Goal: Transaction & Acquisition: Purchase product/service

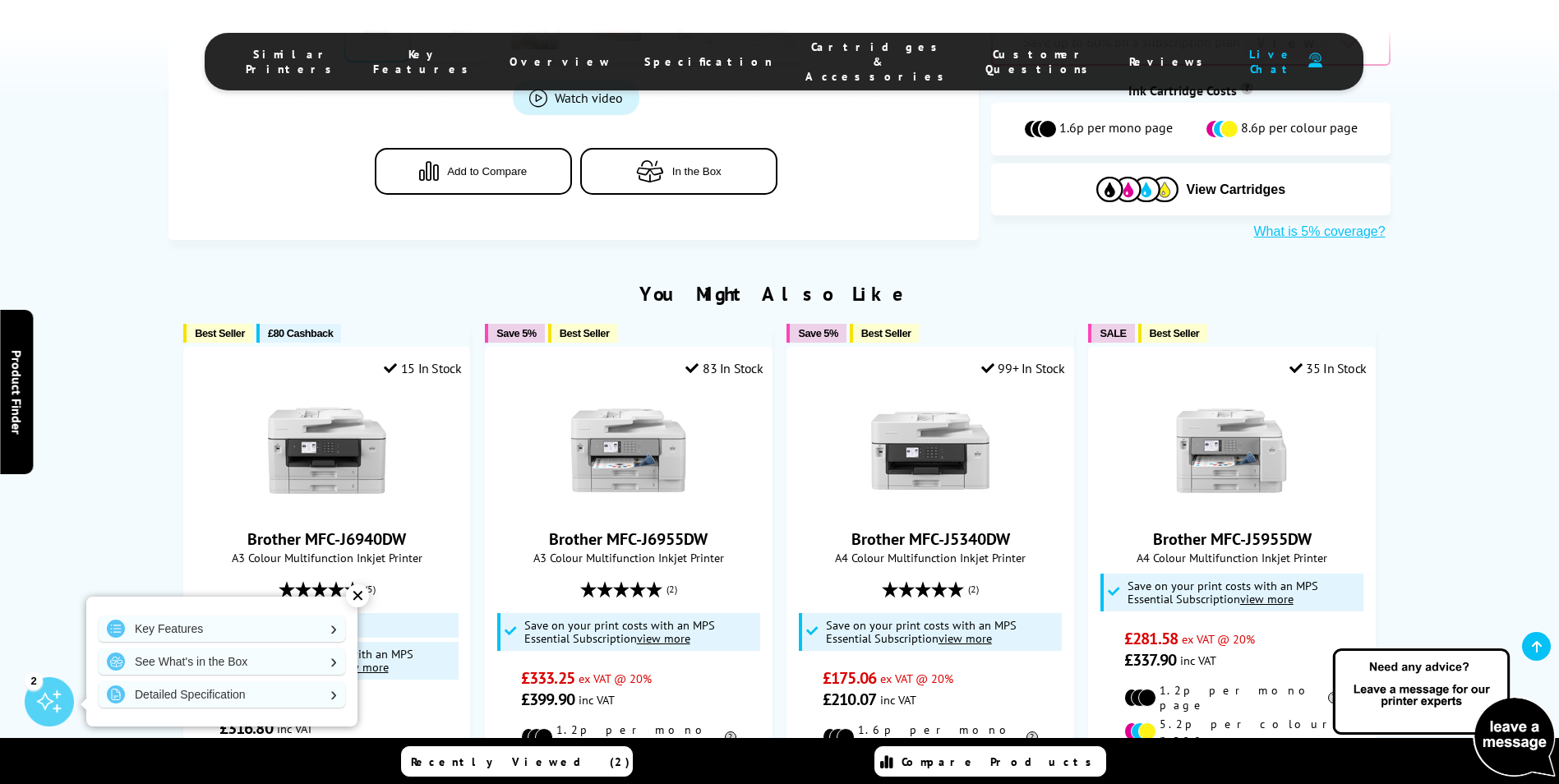
scroll to position [964, 0]
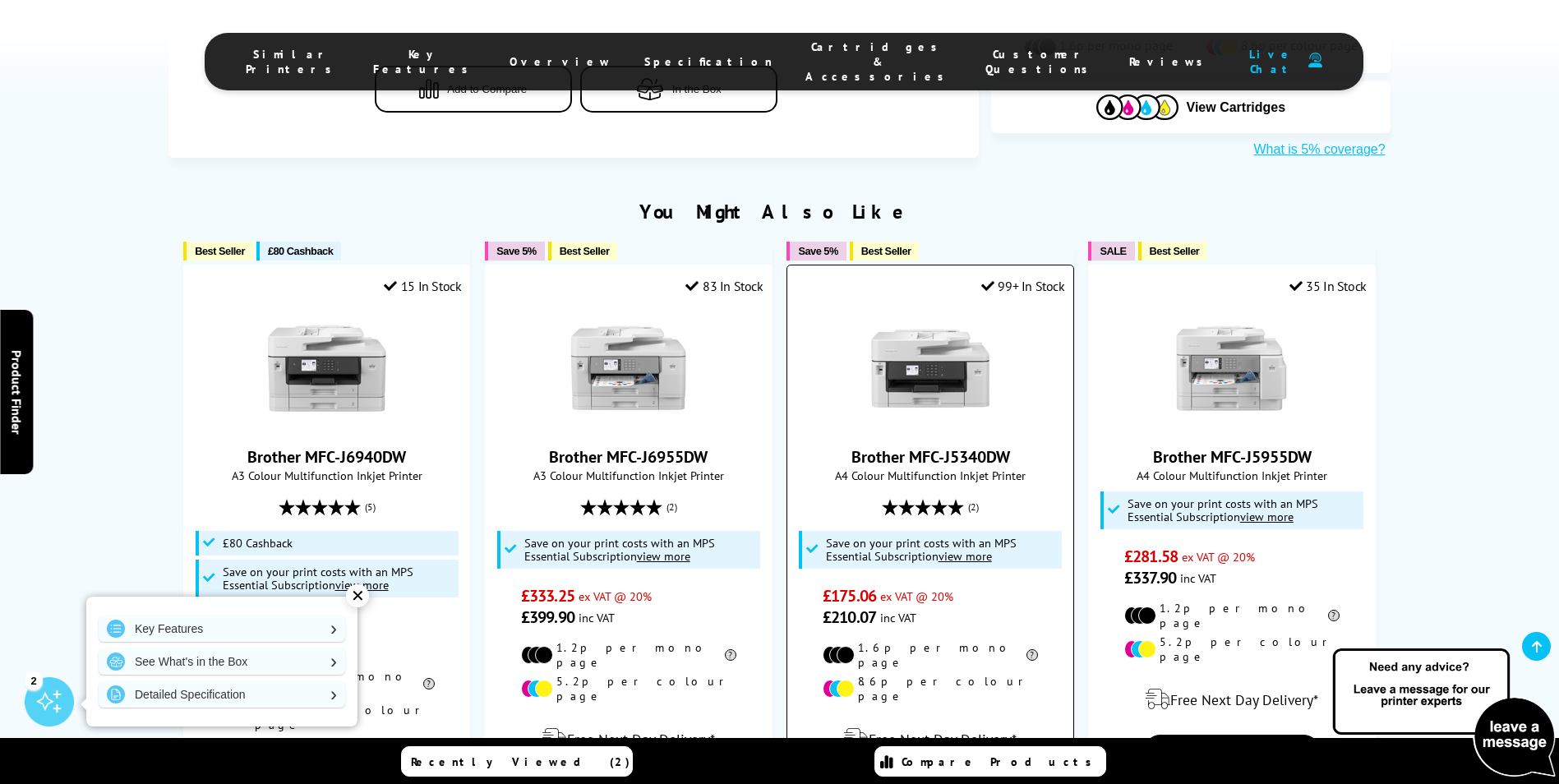
click at [960, 446] on link "Brother MFC-J5340DW" at bounding box center [931, 457] width 159 height 22
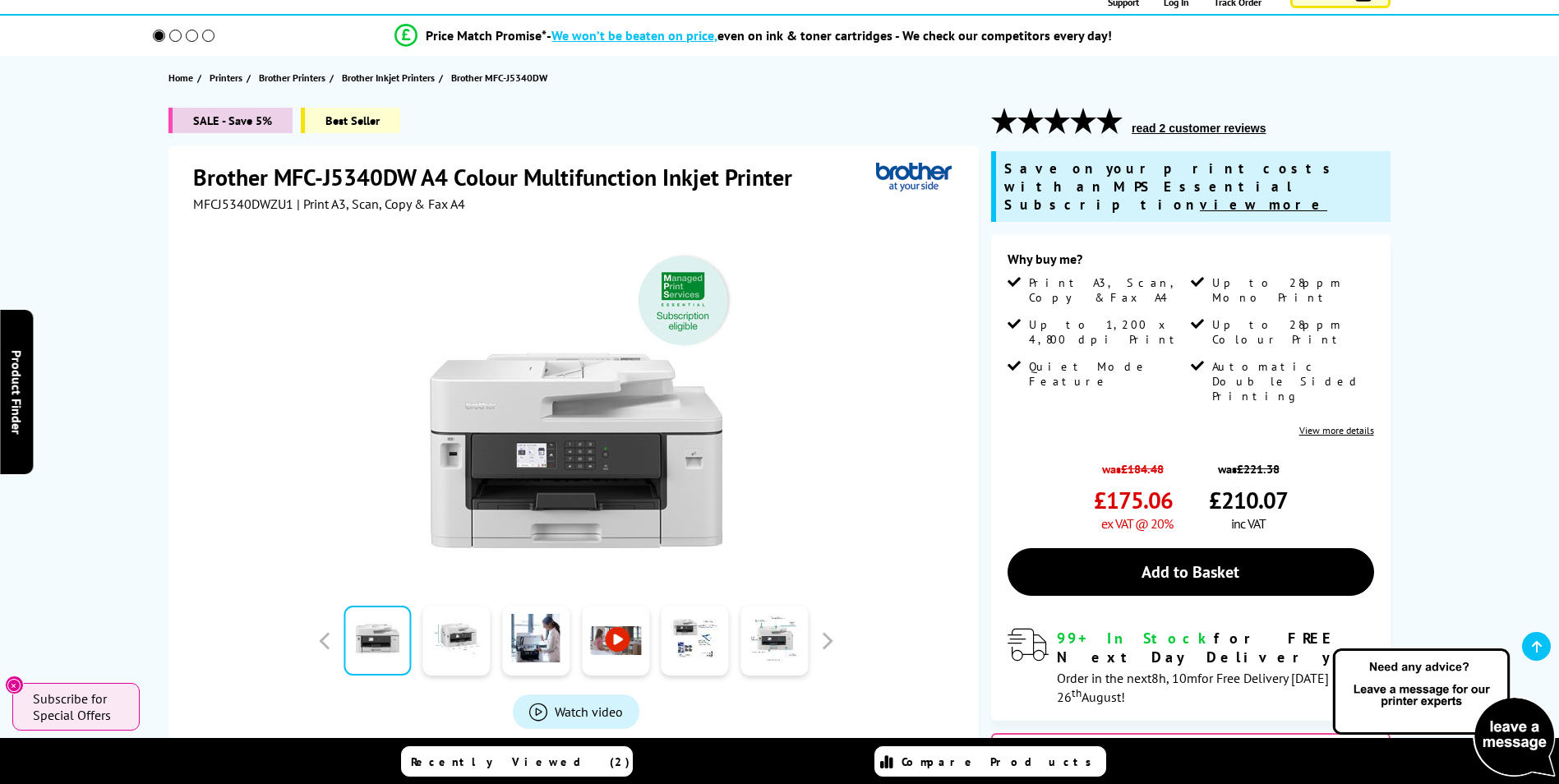
scroll to position [329, 0]
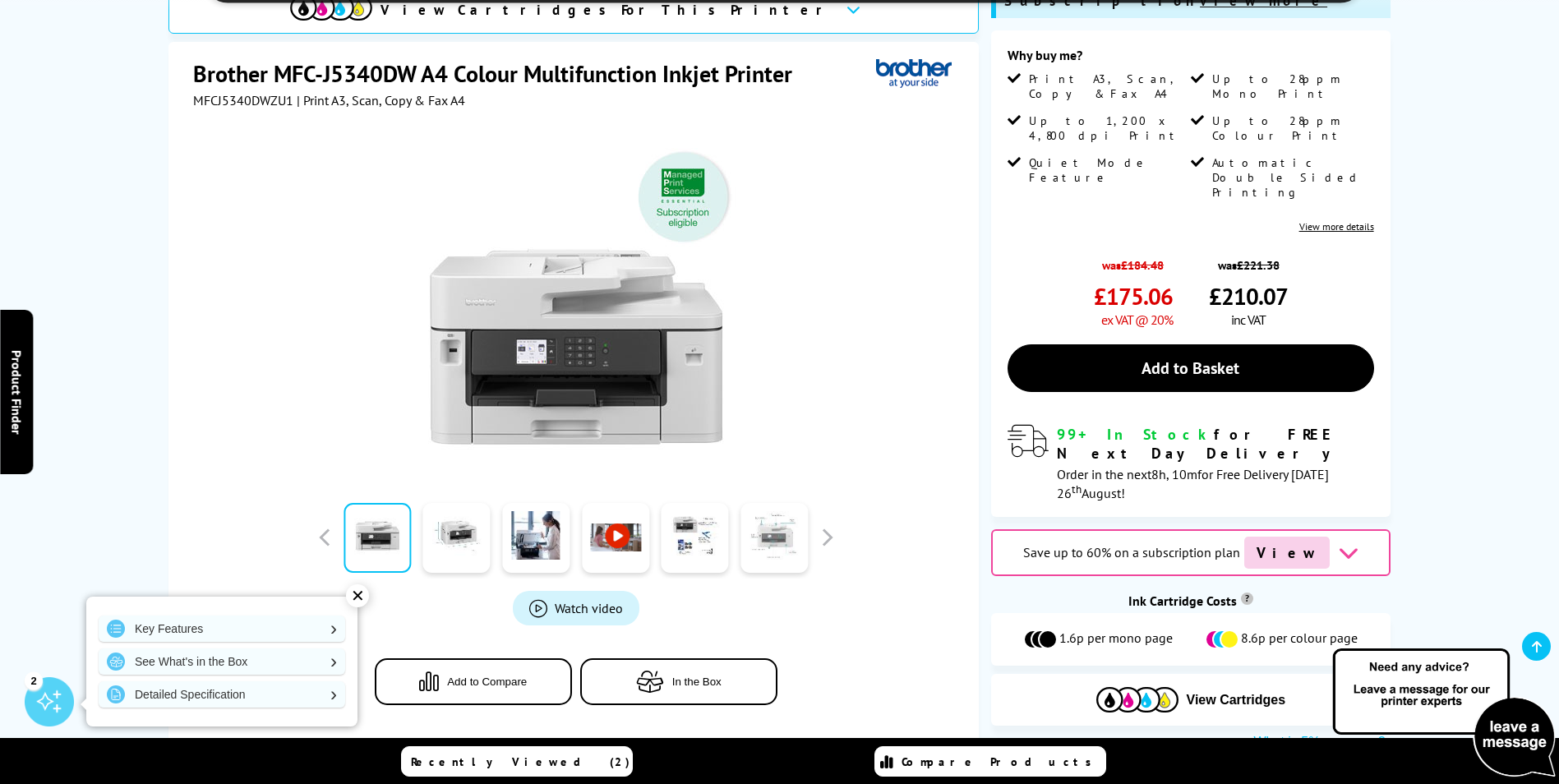
click at [767, 503] on link at bounding box center [773, 537] width 67 height 70
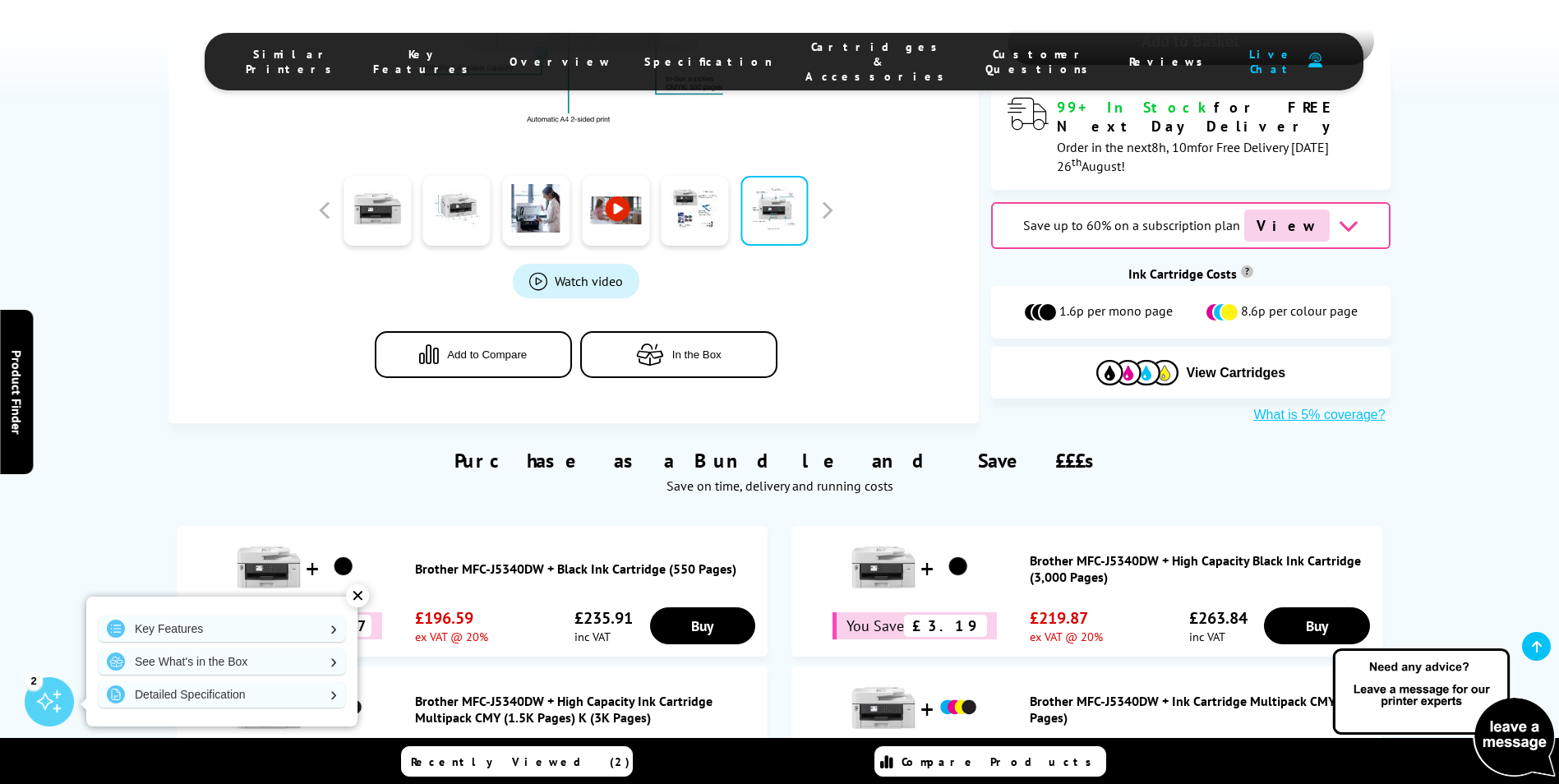
scroll to position [657, 0]
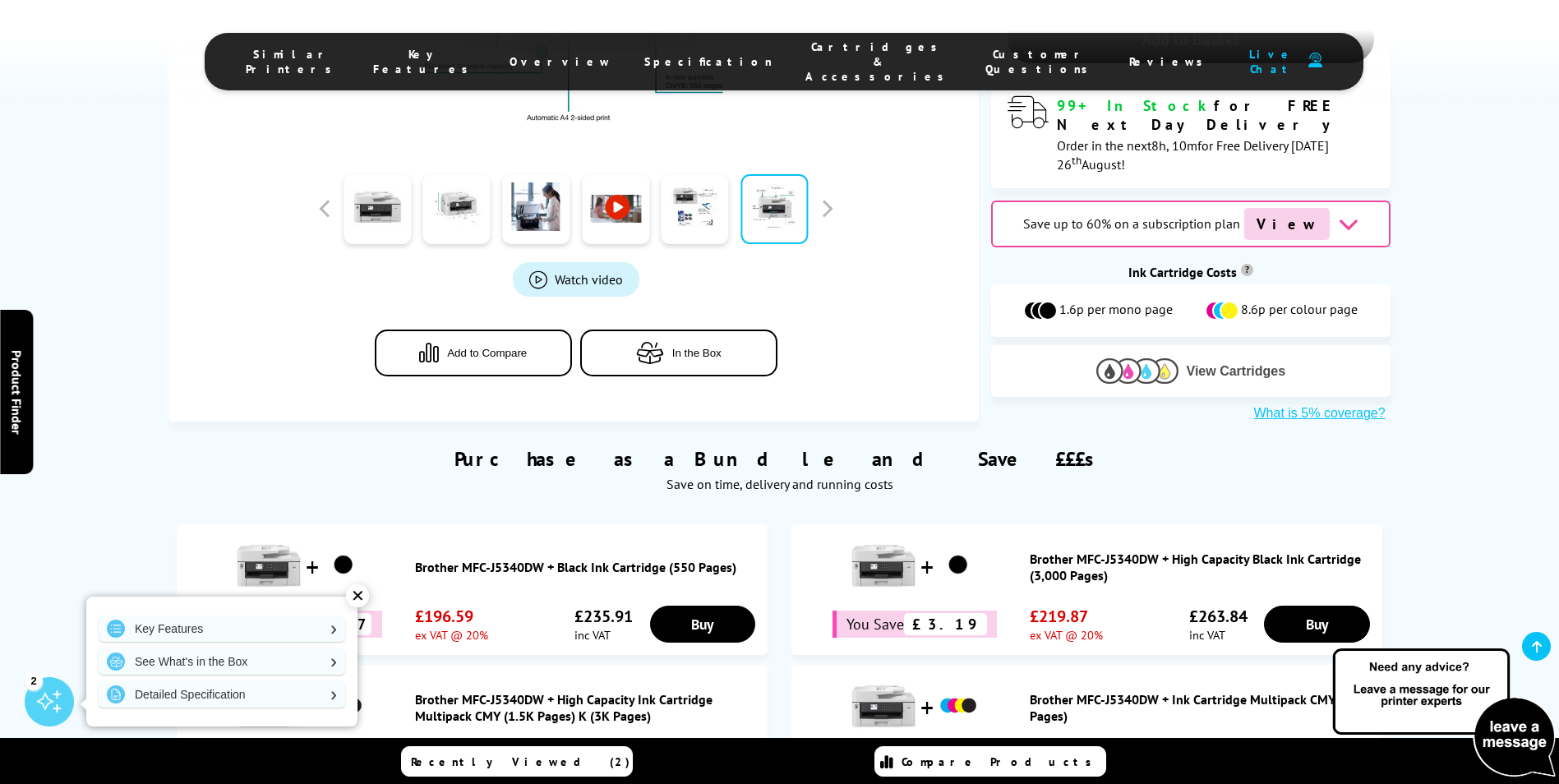
click at [1162, 358] on img at bounding box center [1137, 371] width 82 height 26
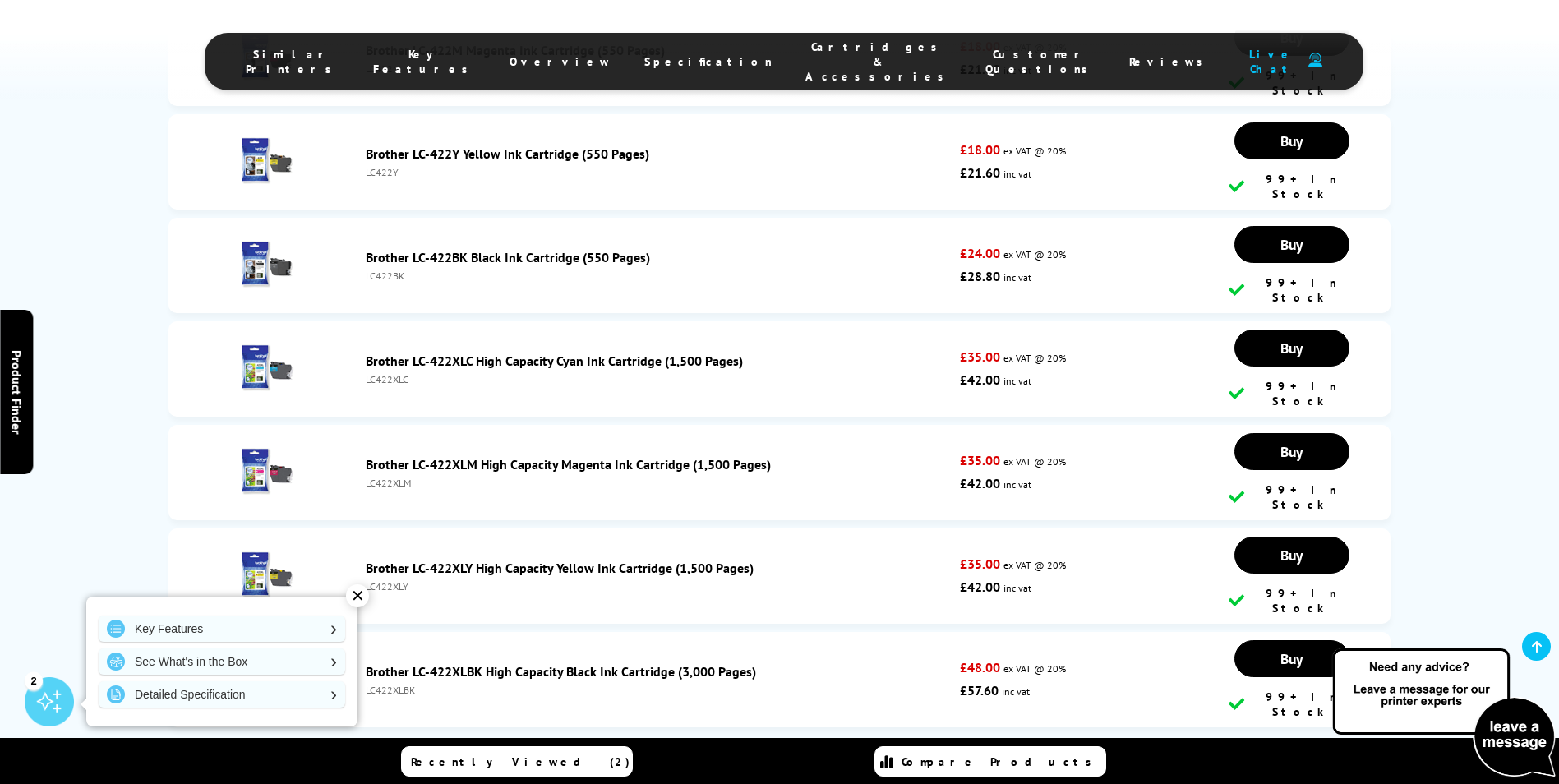
scroll to position [6135, 0]
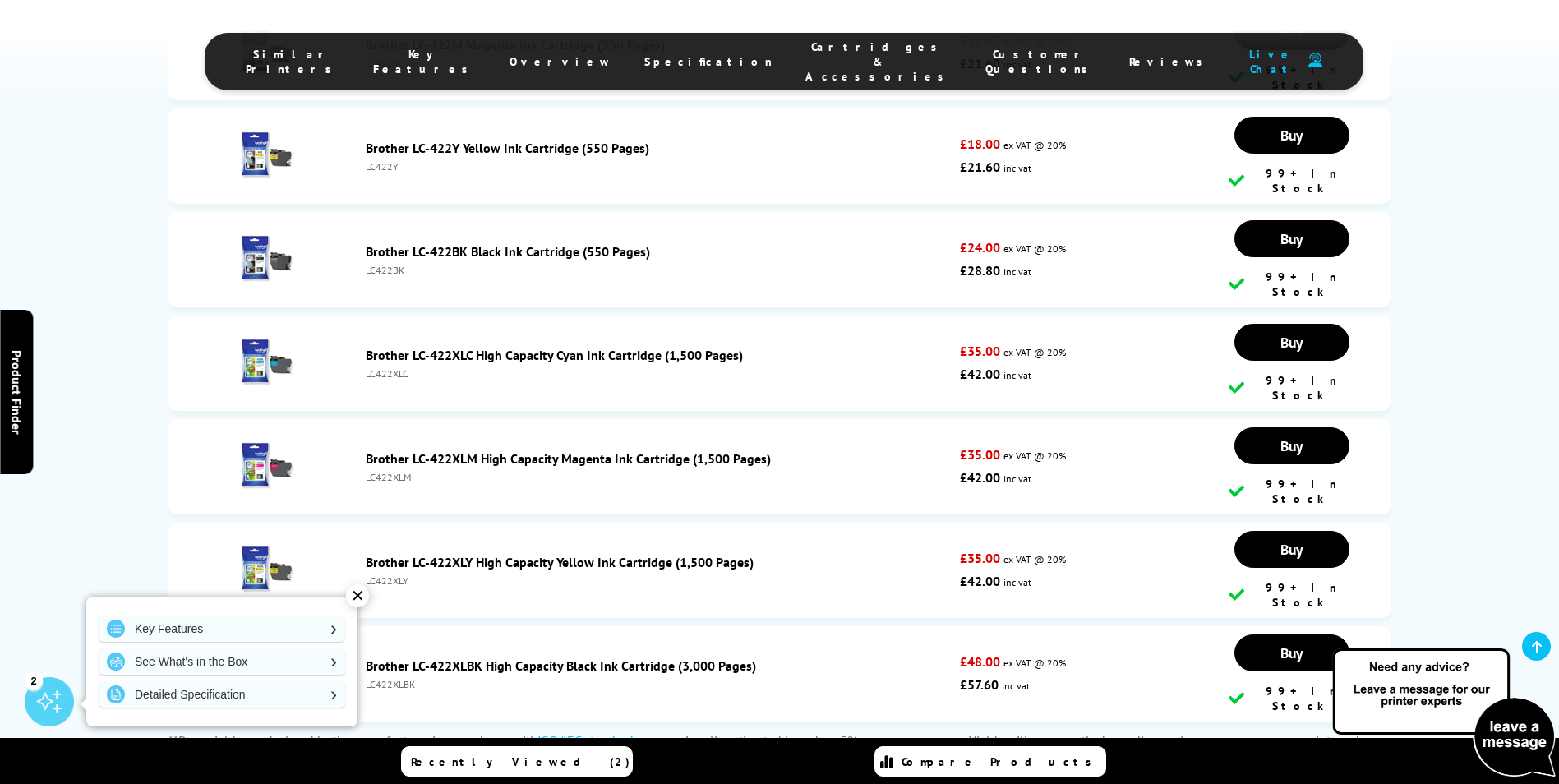
click at [354, 596] on div "✕" at bounding box center [358, 596] width 23 height 23
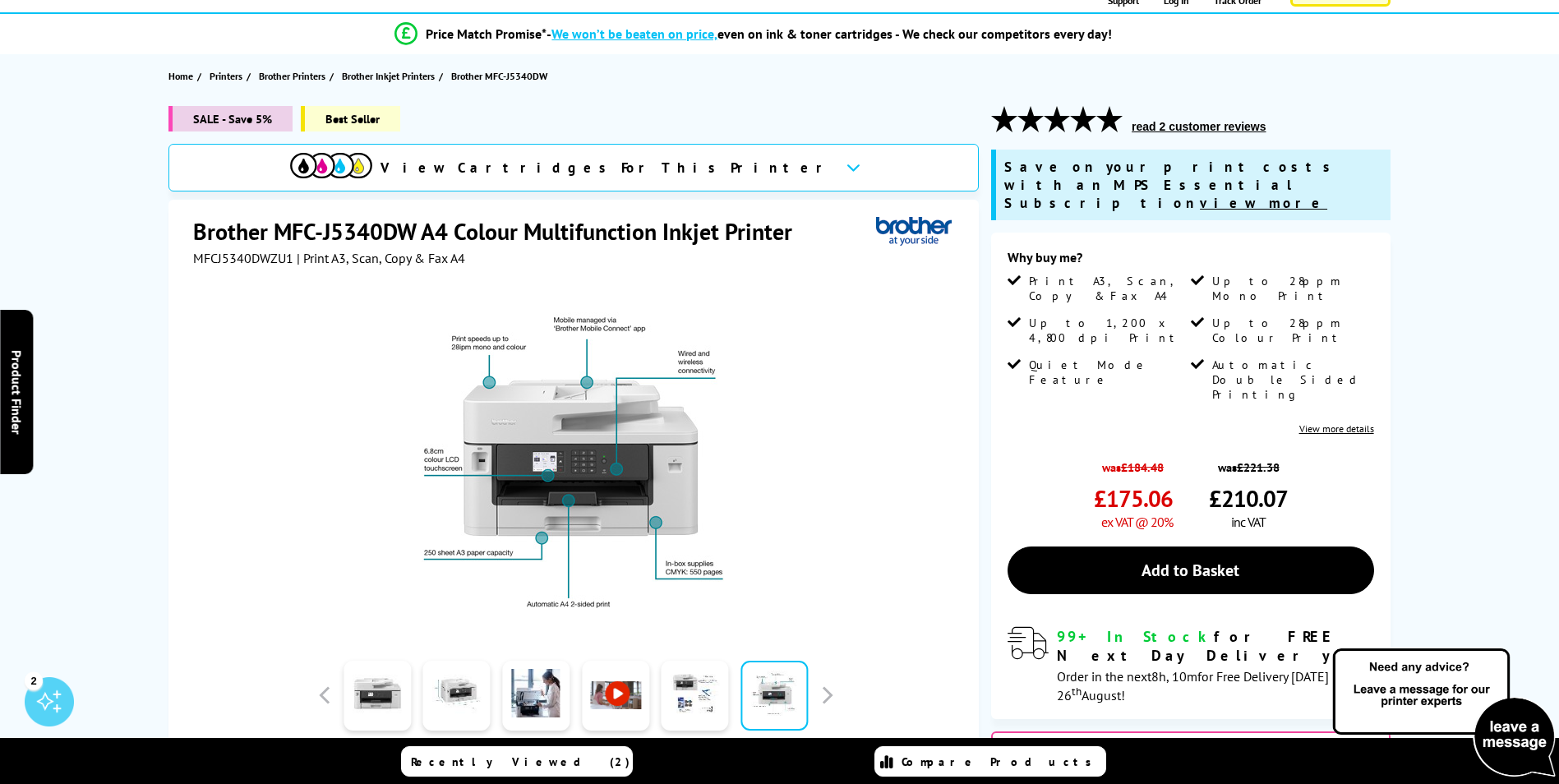
scroll to position [0, 0]
